Goal: Task Accomplishment & Management: Manage account settings

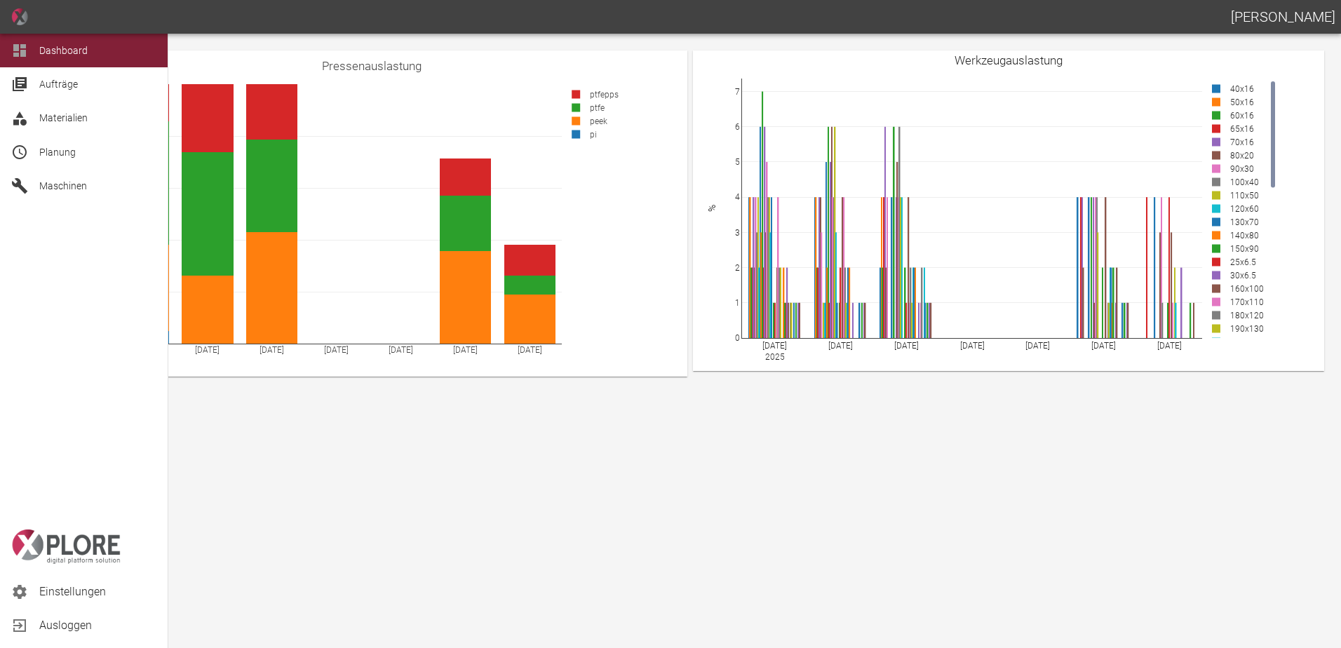
click at [58, 144] on span "Planung" at bounding box center [97, 152] width 117 height 17
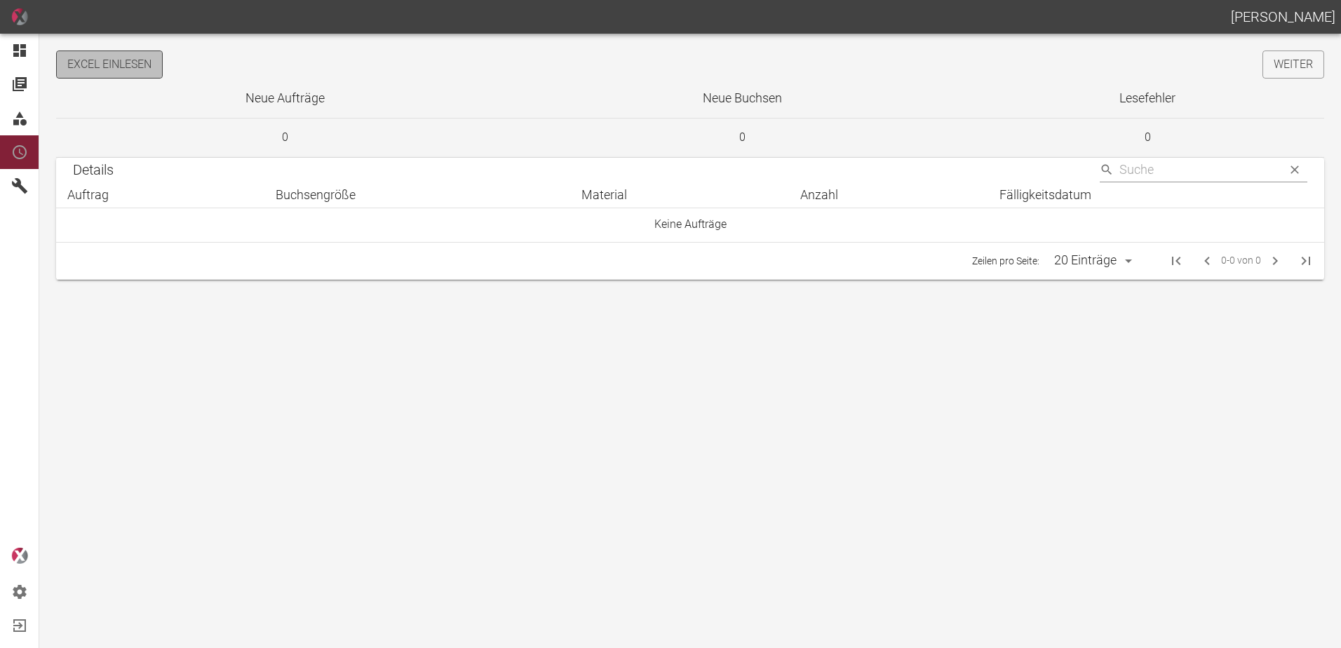
click at [140, 69] on button "Excel einlesen" at bounding box center [109, 64] width 107 height 28
click at [1276, 67] on link "Weiter" at bounding box center [1293, 64] width 62 height 28
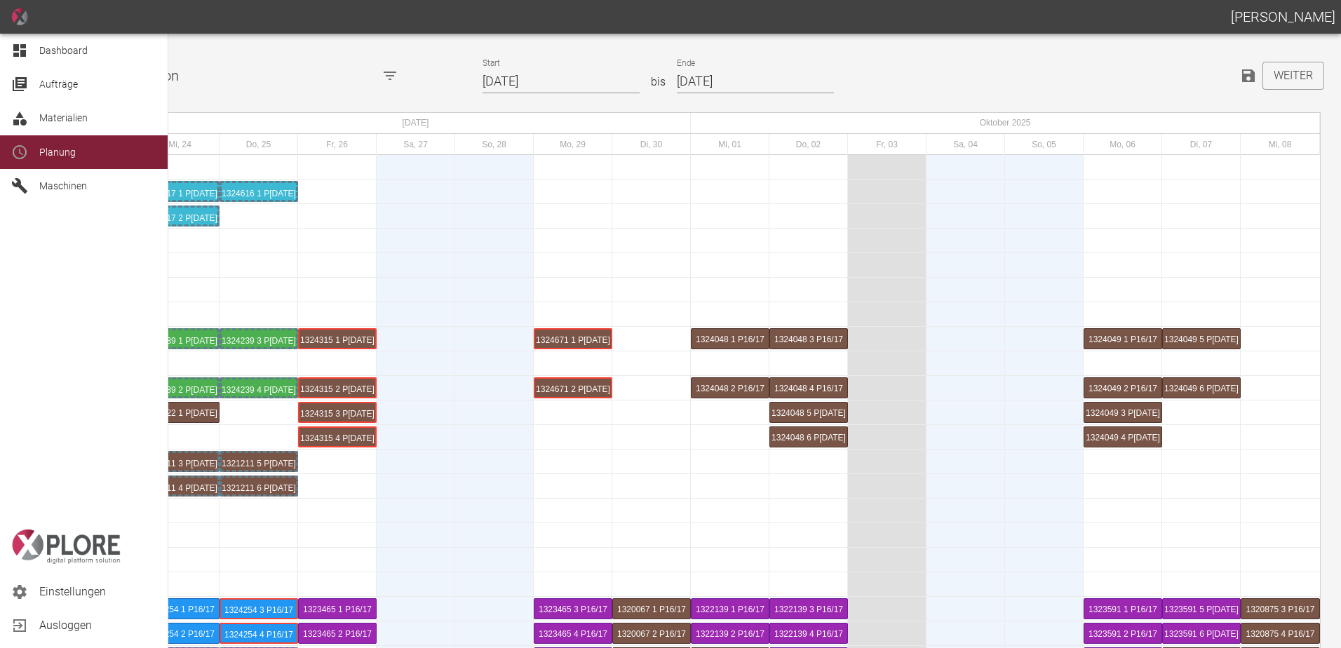
click at [67, 50] on span "Dashboard" at bounding box center [63, 50] width 48 height 11
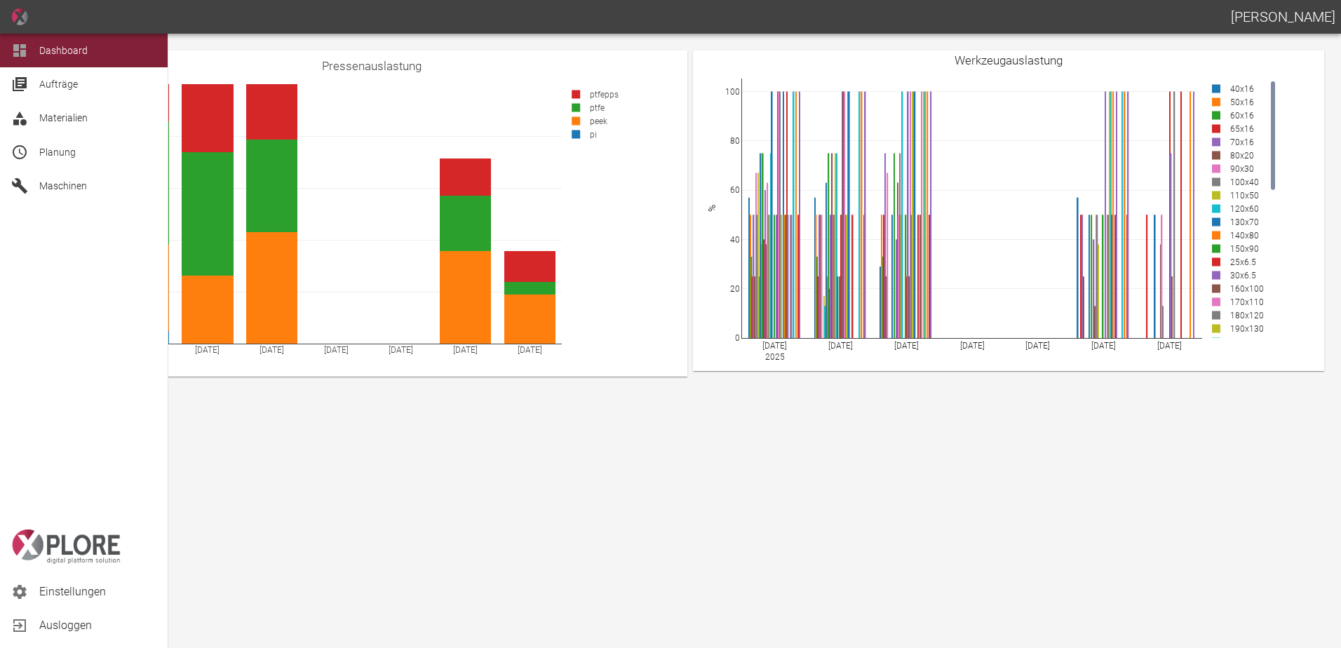
click at [87, 89] on span "Aufträge" at bounding box center [97, 84] width 117 height 17
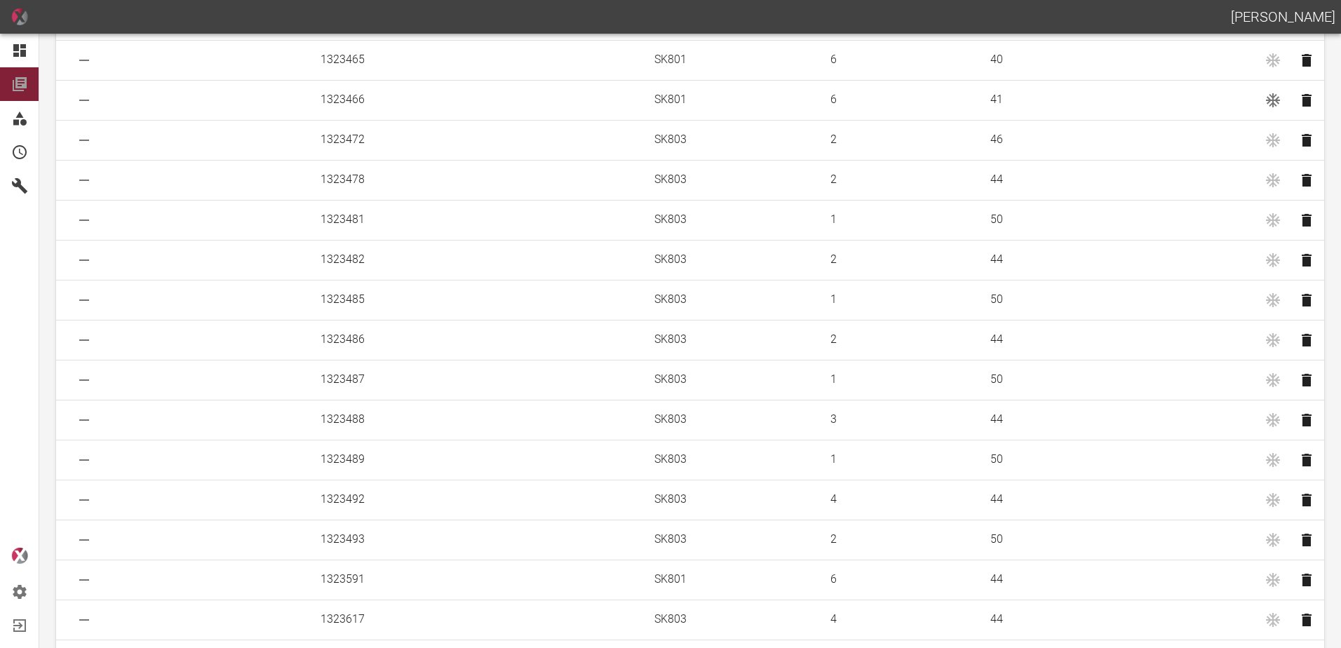
scroll to position [1506, 0]
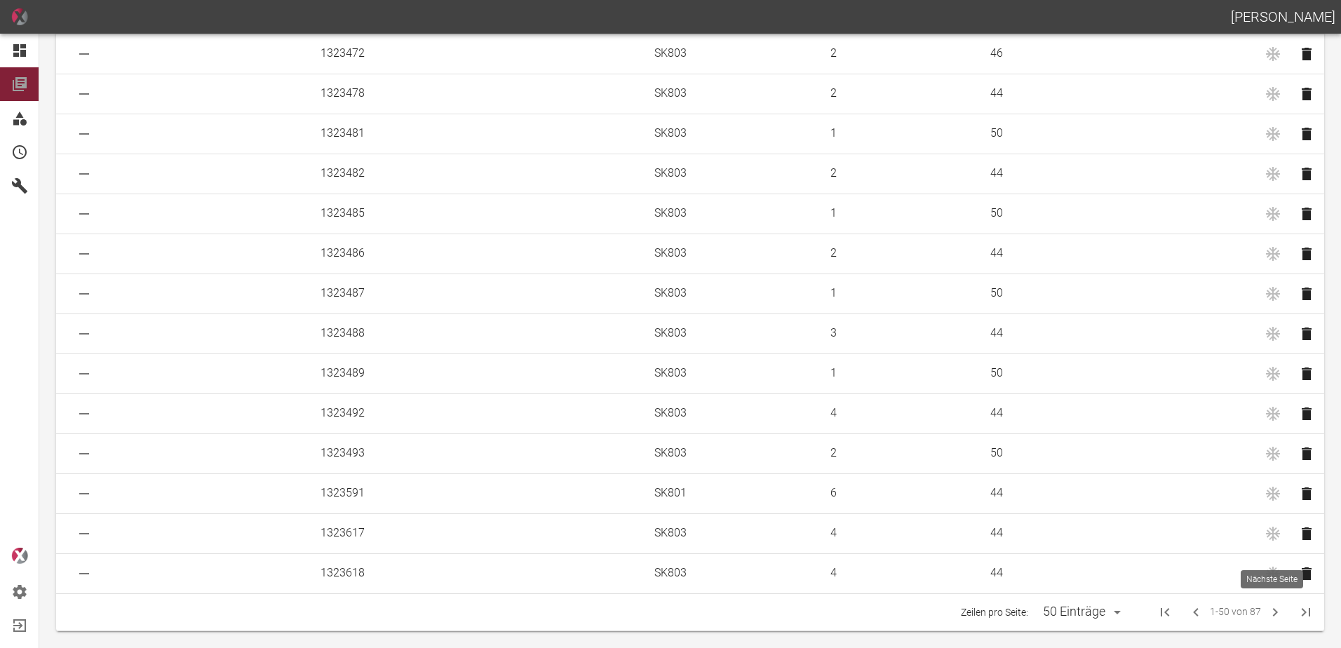
click at [1273, 609] on icon "Next Page" at bounding box center [1275, 612] width 5 height 8
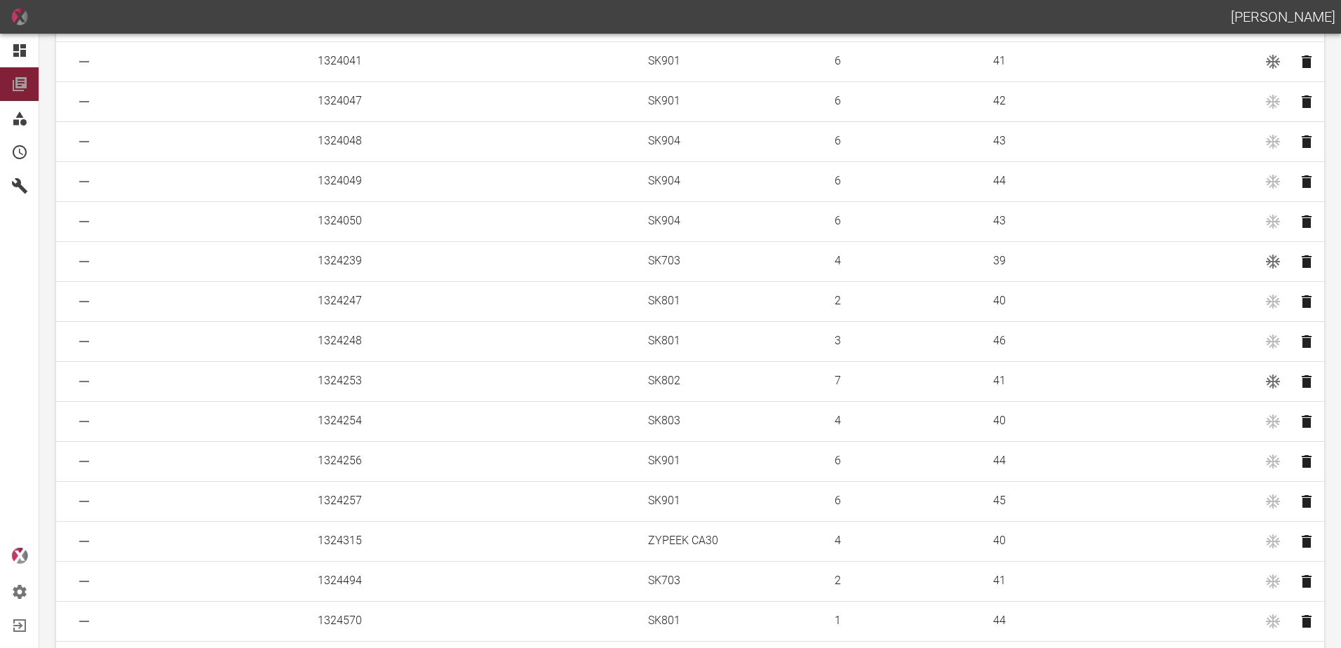
scroll to position [351, 0]
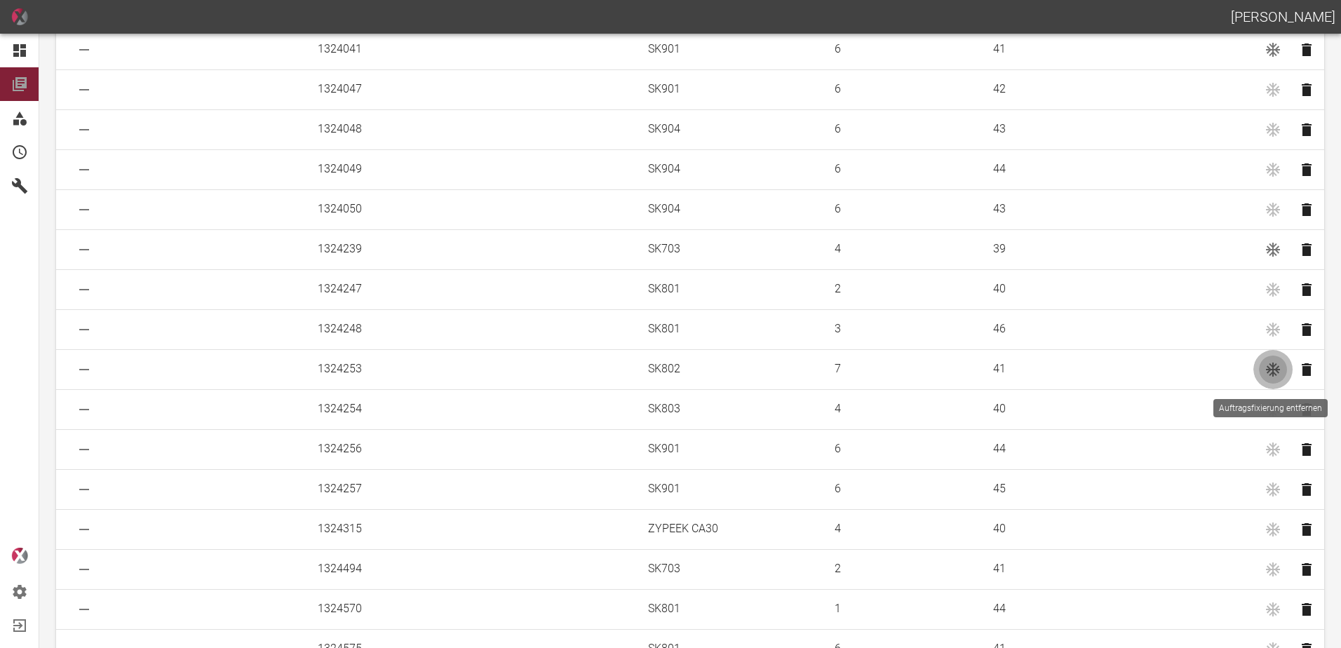
click at [1266, 369] on icon "Auftragsfixierung entfernen" at bounding box center [1273, 370] width 14 height 14
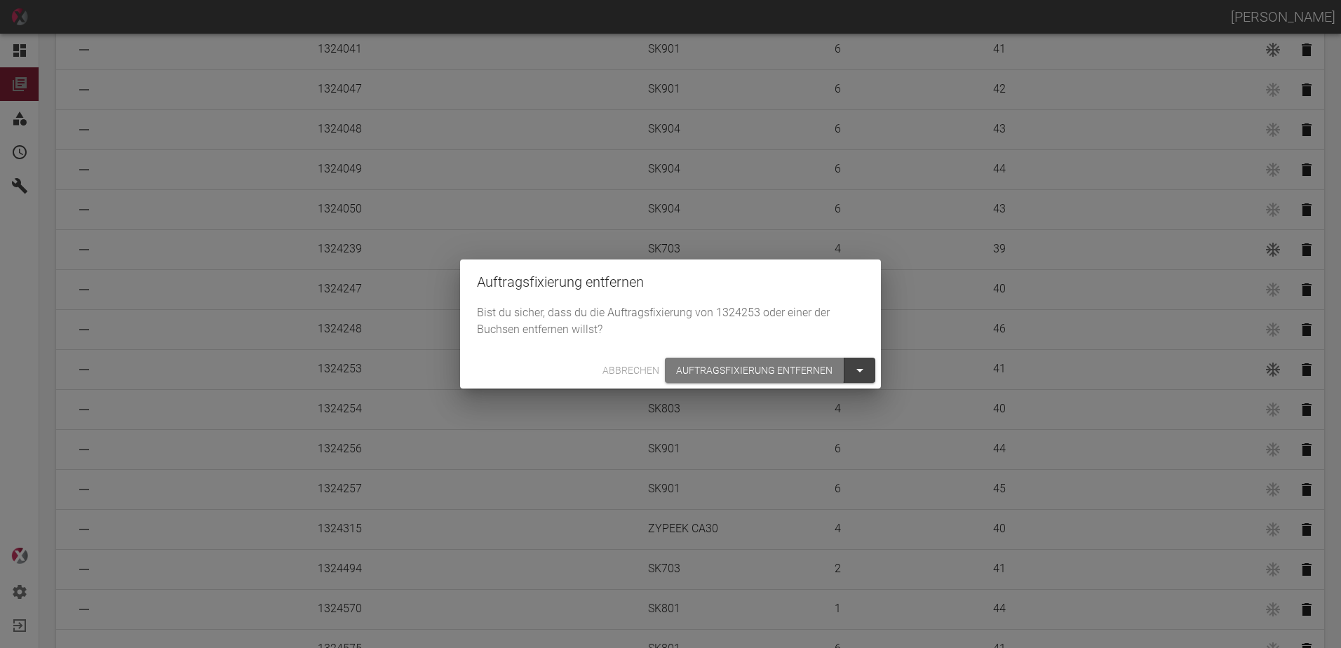
click at [719, 367] on button "Auftragsfixierung entfernen" at bounding box center [755, 371] width 180 height 26
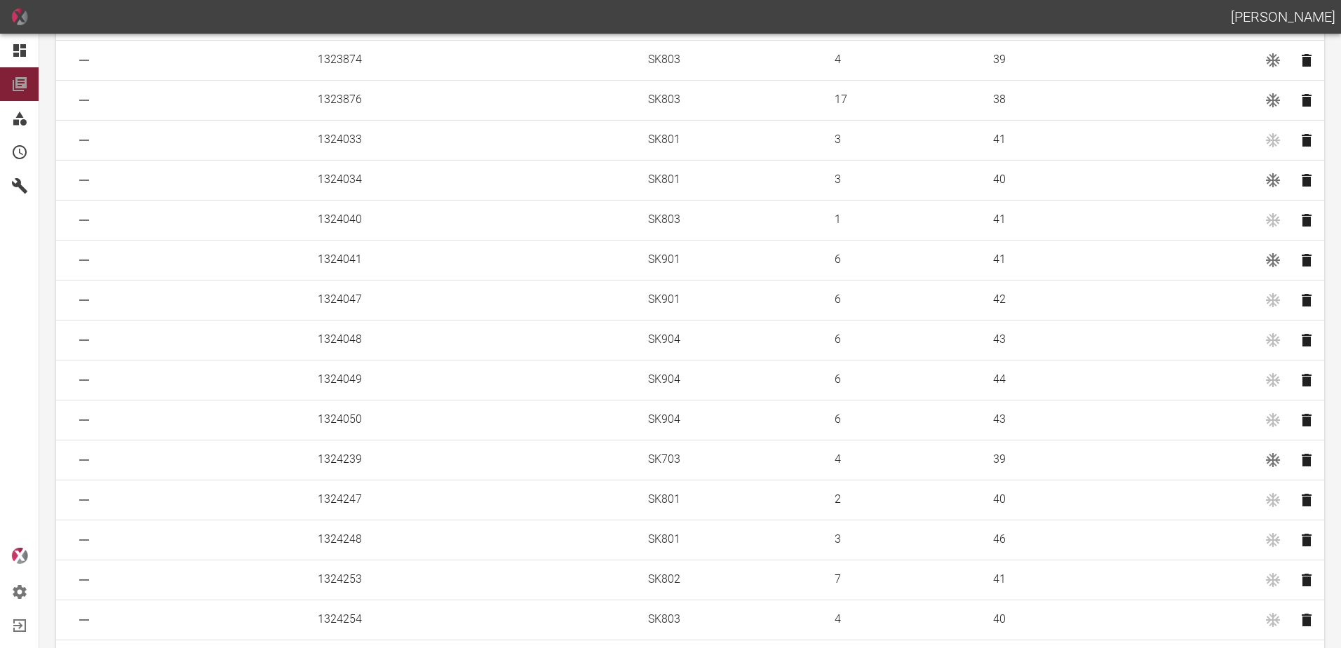
scroll to position [0, 0]
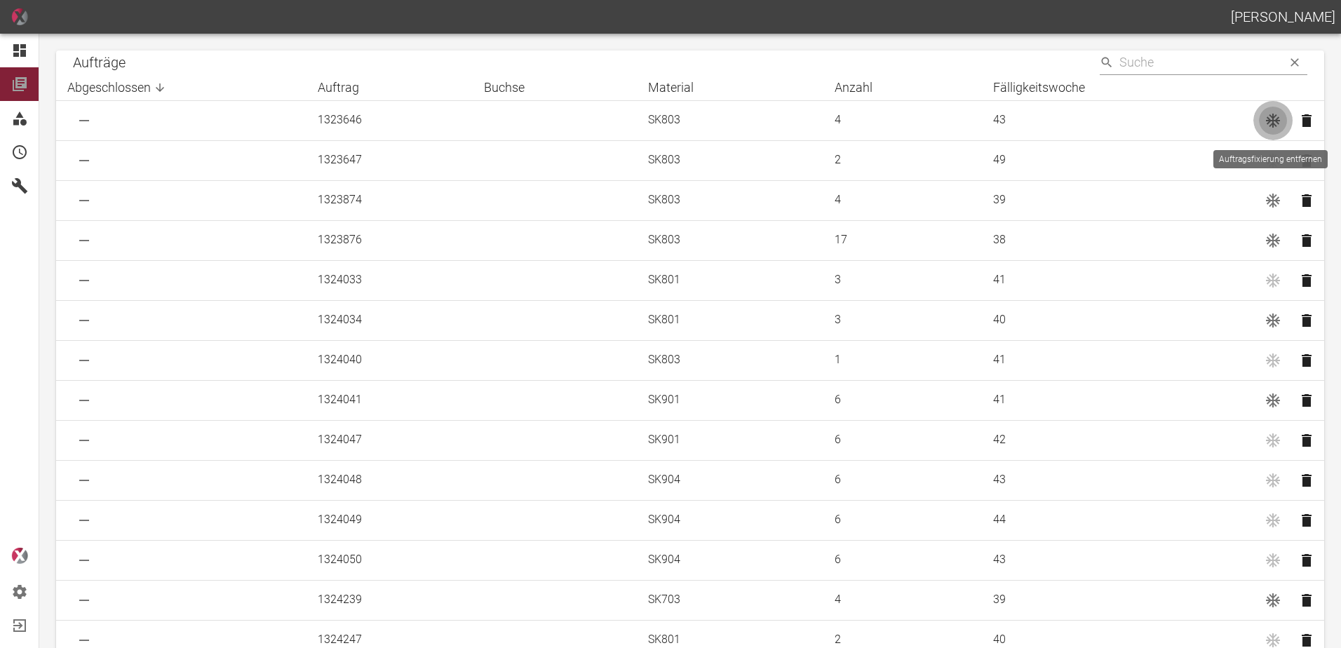
click at [1269, 113] on icon "Auftragsfixierung entfernen" at bounding box center [1272, 120] width 17 height 17
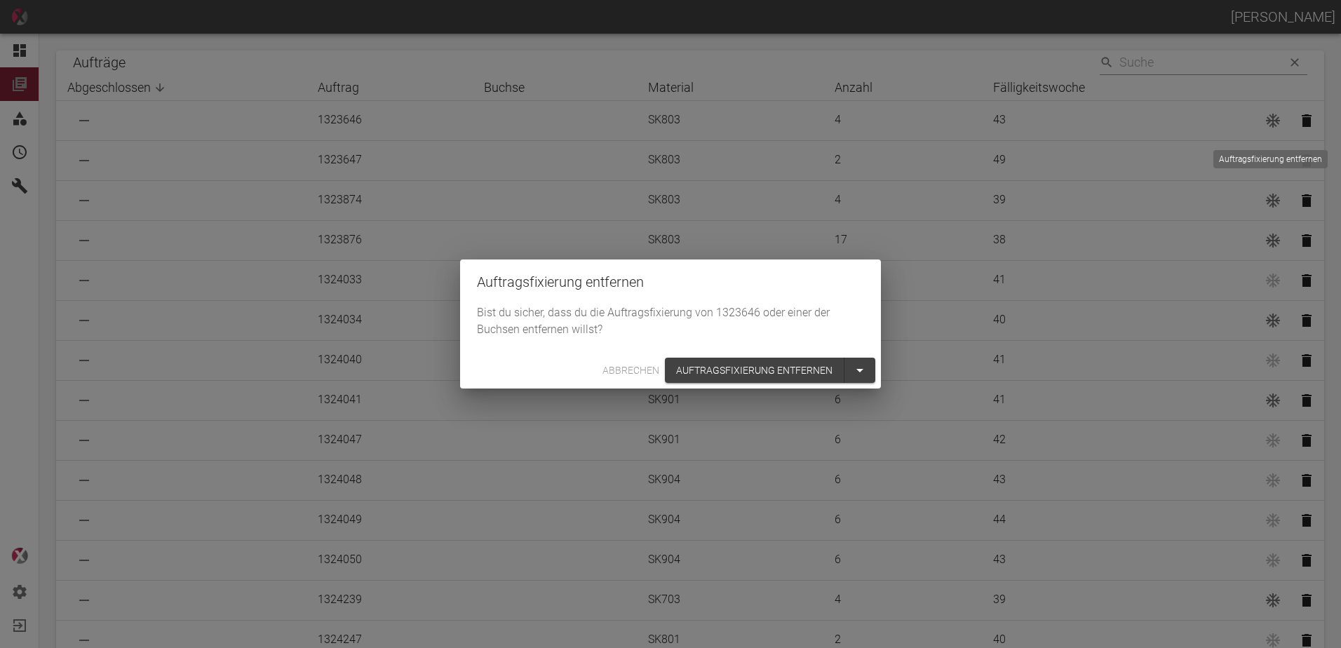
click at [724, 370] on button "Auftragsfixierung entfernen" at bounding box center [755, 371] width 180 height 26
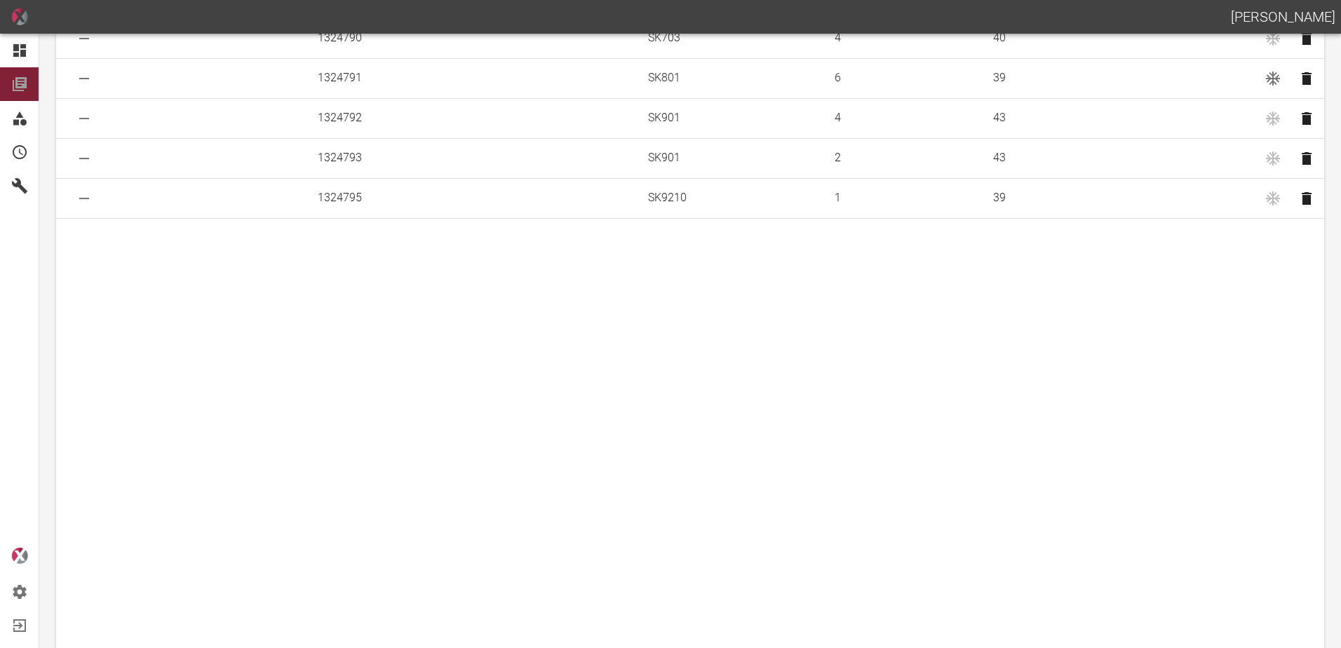
scroll to position [1433, 0]
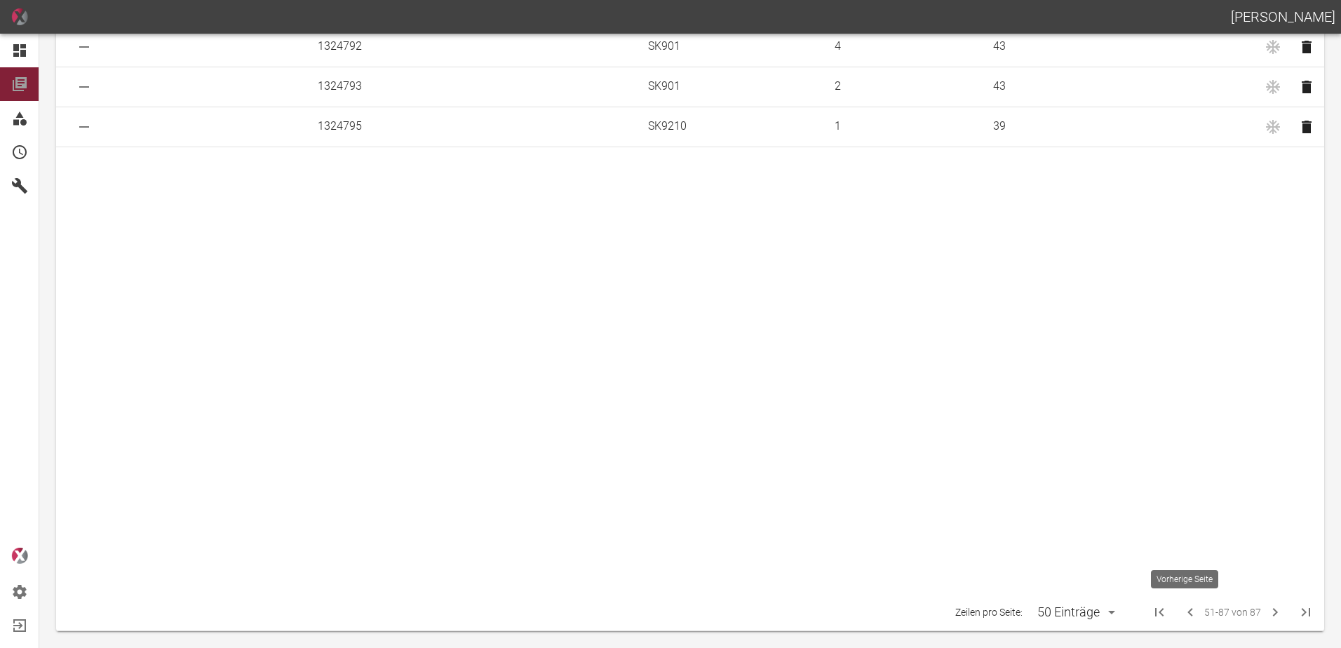
click at [1189, 611] on icon "Previous Page" at bounding box center [1190, 612] width 17 height 17
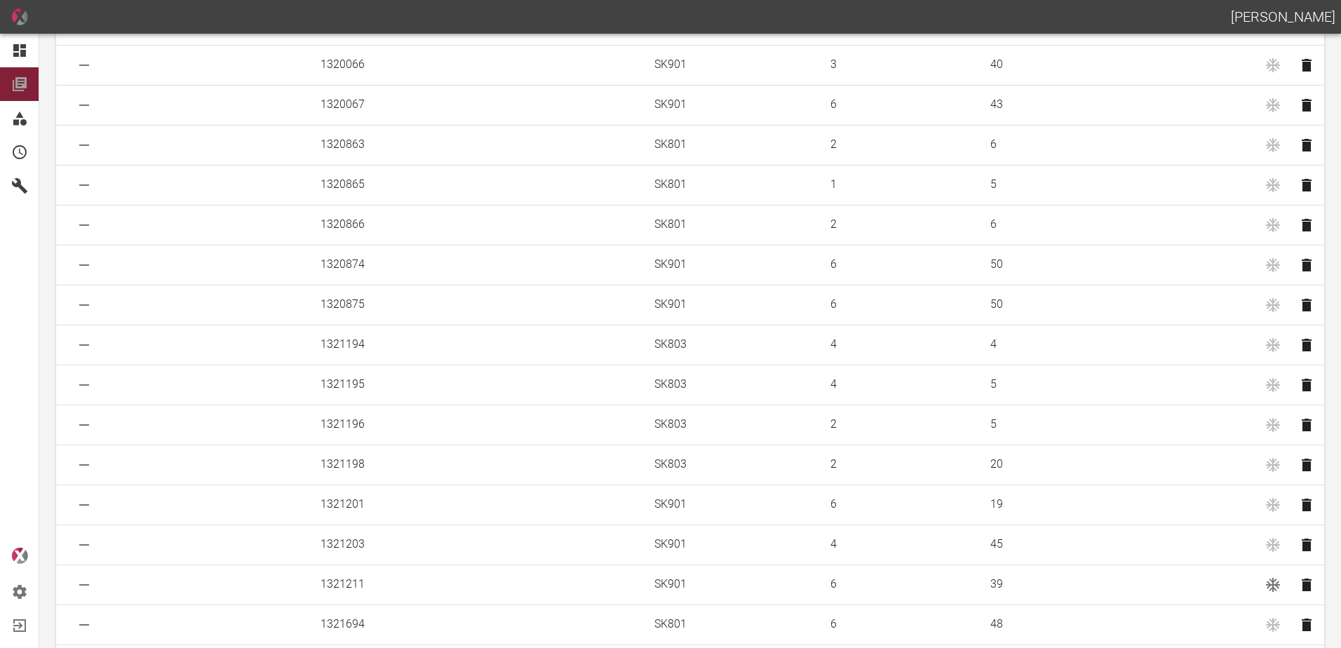
scroll to position [561, 0]
